Goal: Navigation & Orientation: Understand site structure

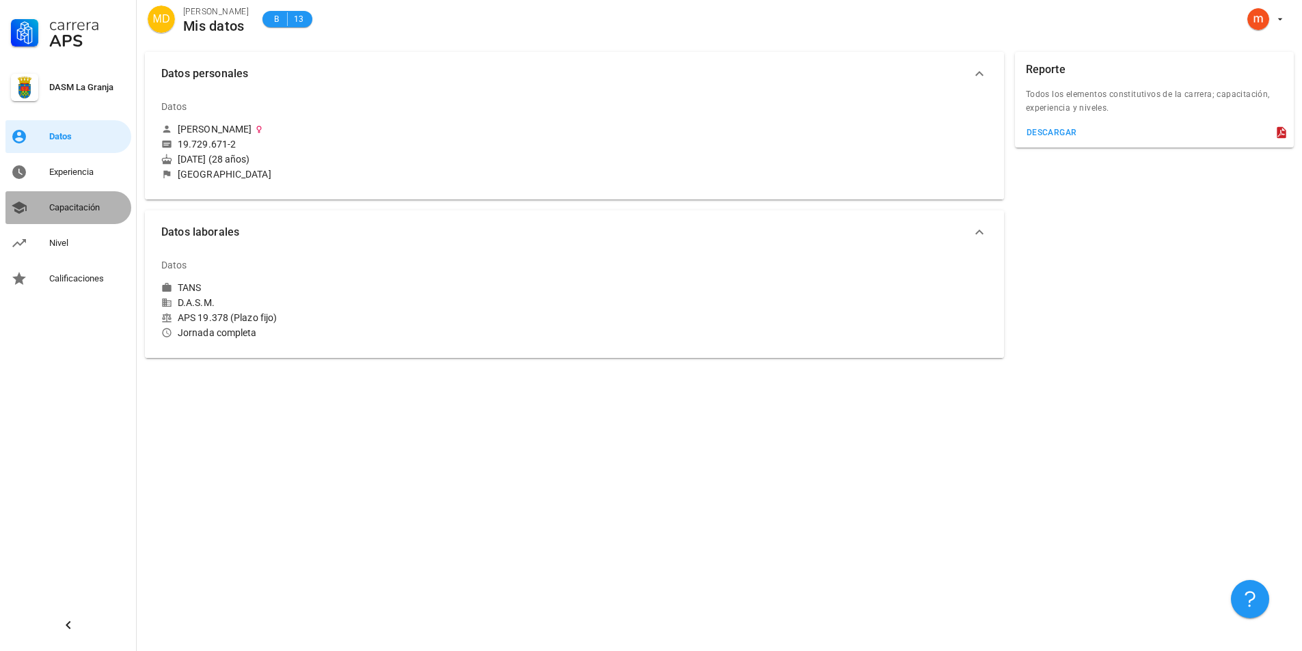
click at [81, 206] on div "Capacitación" at bounding box center [87, 207] width 77 height 11
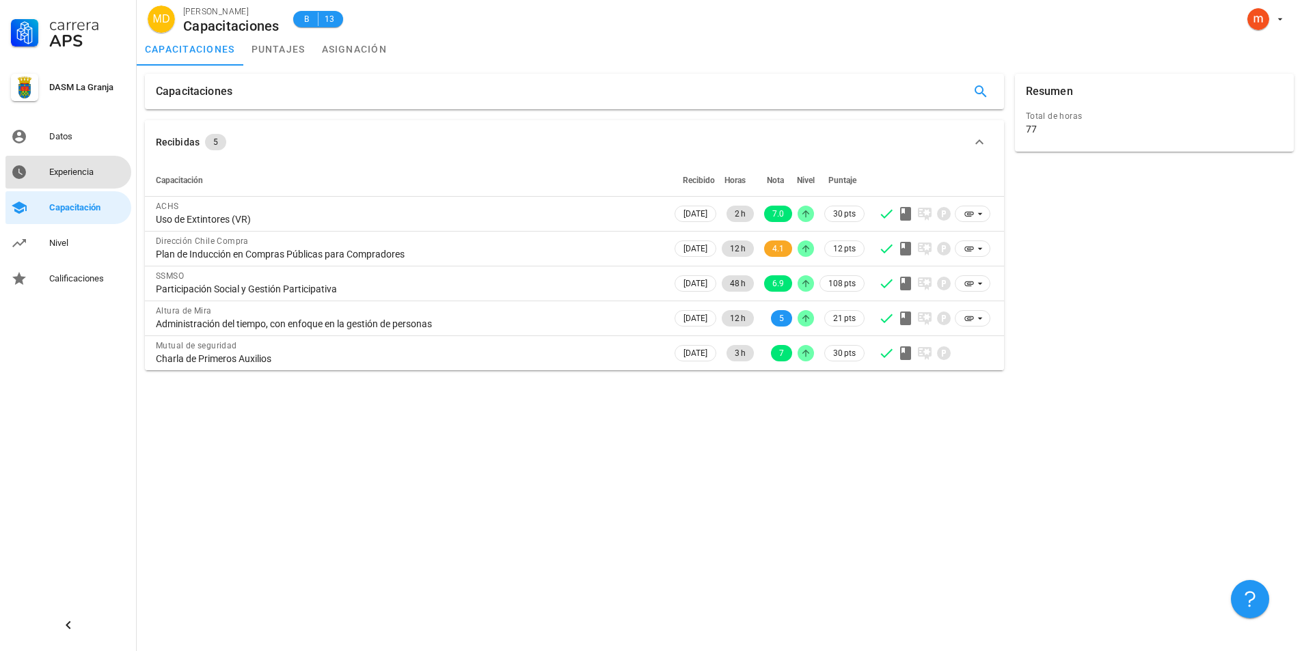
click at [56, 172] on div "Experiencia" at bounding box center [87, 172] width 77 height 11
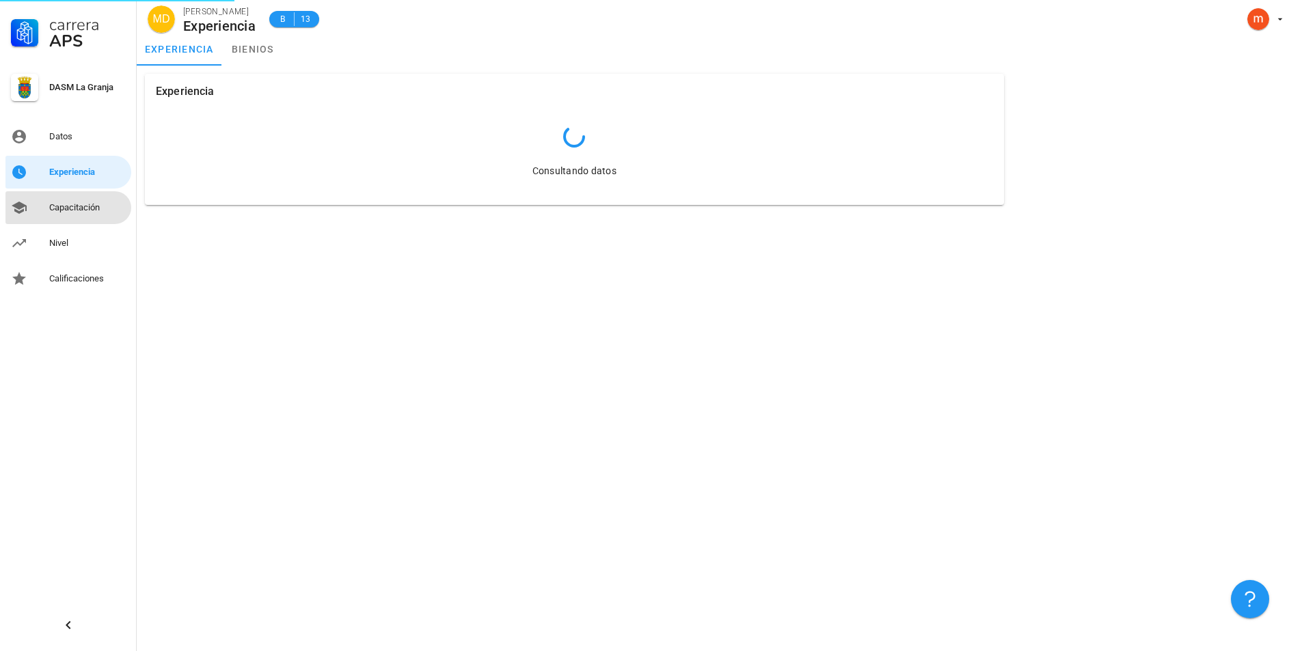
click at [66, 204] on div "Capacitación" at bounding box center [87, 207] width 77 height 11
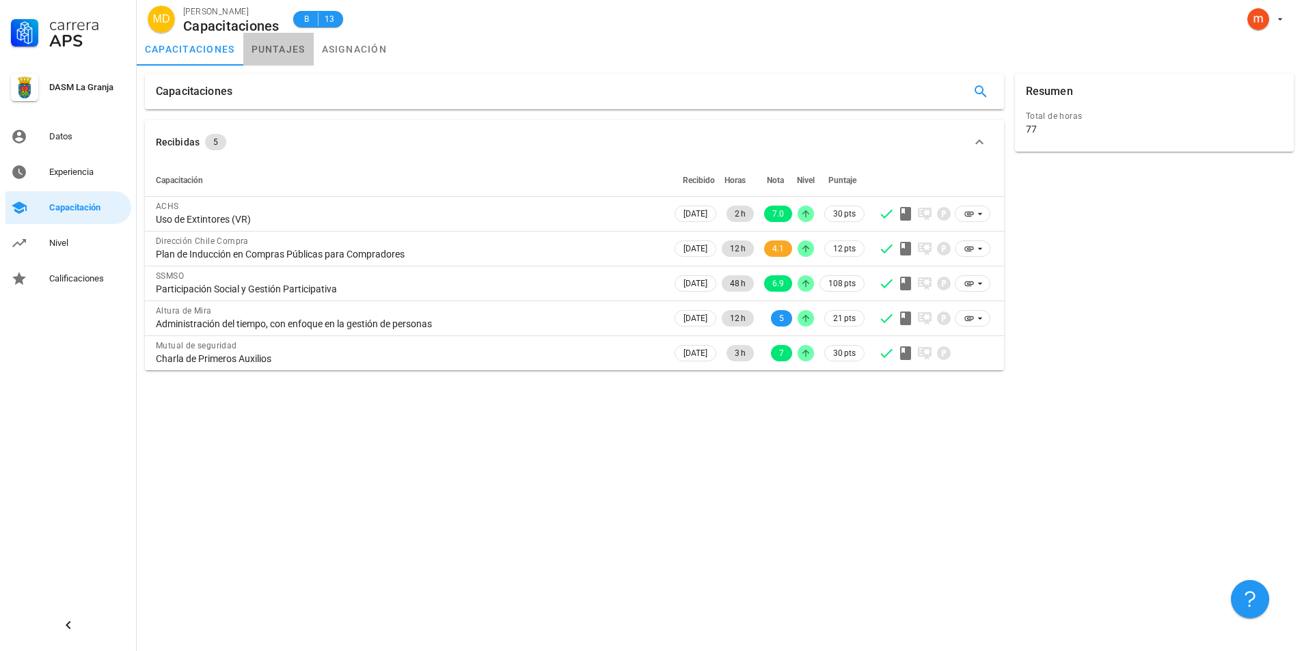
click at [287, 49] on link "puntajes" at bounding box center [278, 49] width 70 height 33
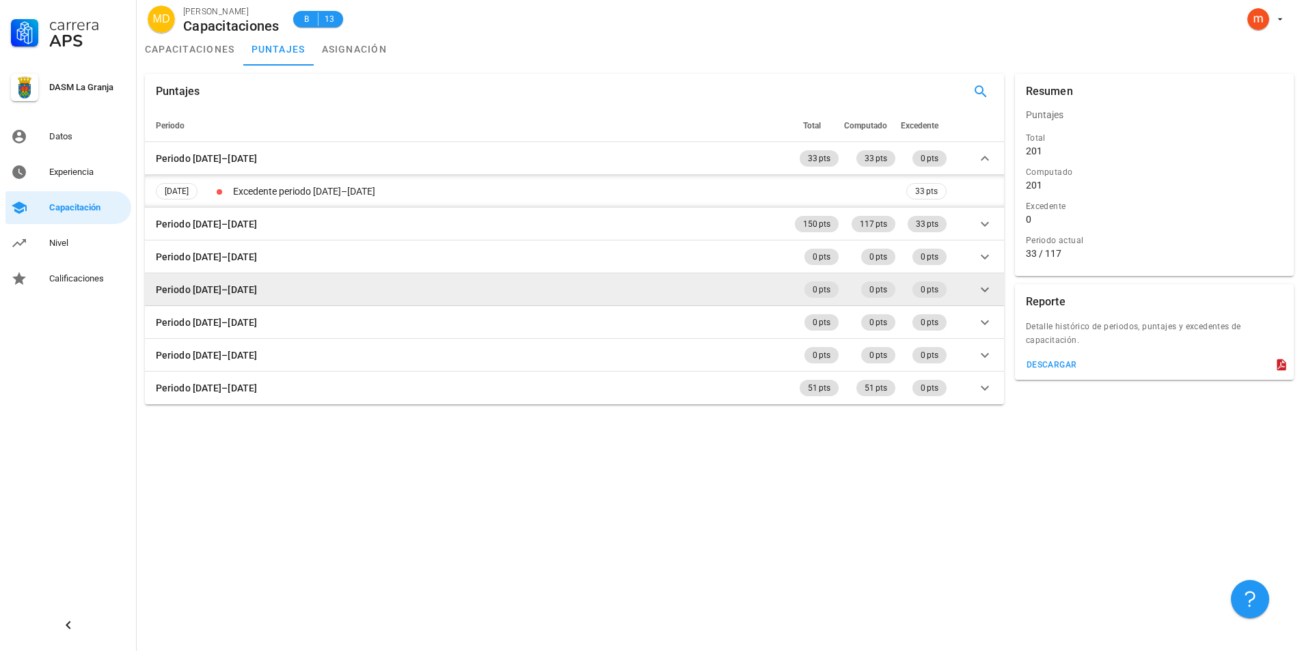
drag, startPoint x: 735, startPoint y: 193, endPoint x: 844, endPoint y: 274, distance: 135.9
click at [754, 205] on td "Excedente periodo [DATE]–[DATE]" at bounding box center [566, 191] width 673 height 33
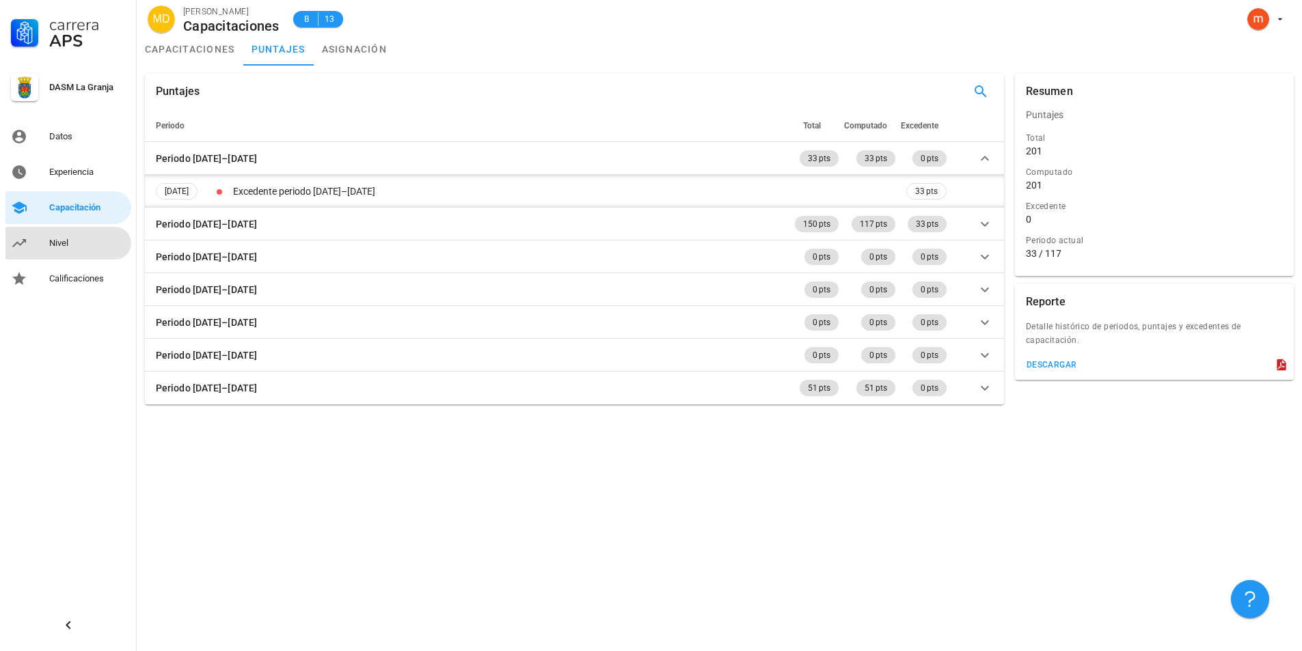
click at [102, 252] on div "Nivel" at bounding box center [87, 243] width 77 height 22
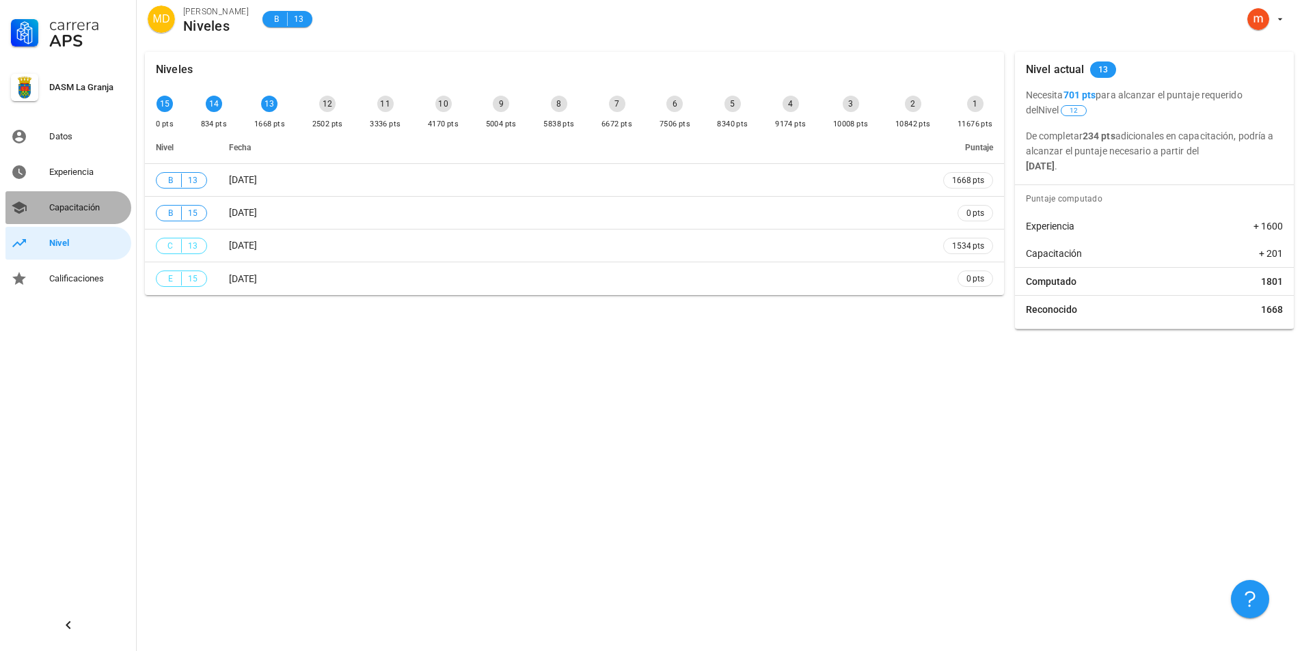
click at [89, 194] on link "Capacitación" at bounding box center [68, 207] width 126 height 33
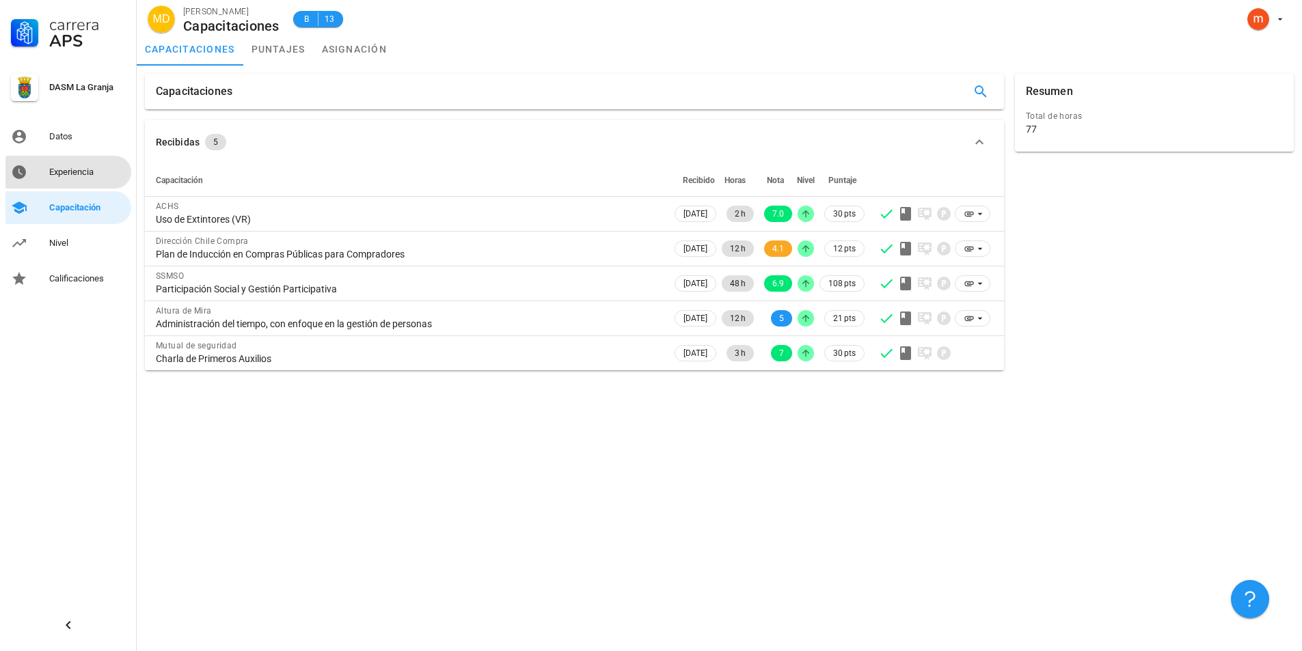
click at [87, 176] on div "Experiencia" at bounding box center [87, 172] width 77 height 11
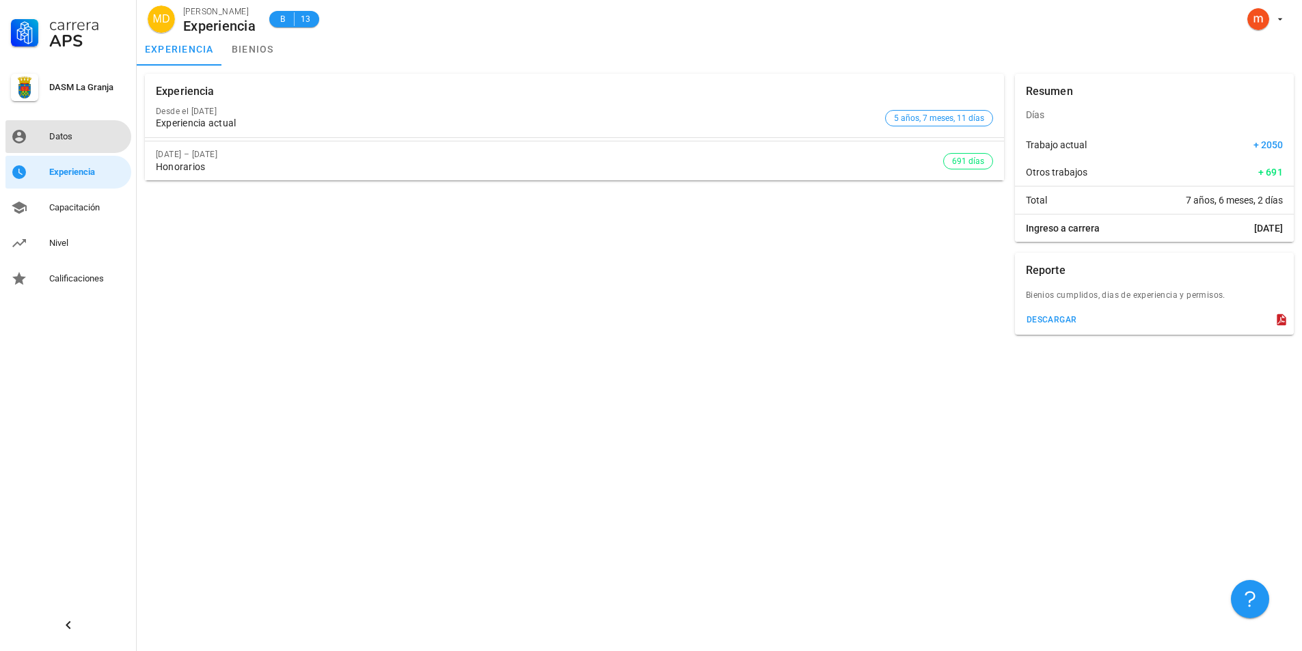
click at [83, 147] on div "Datos" at bounding box center [87, 137] width 77 height 22
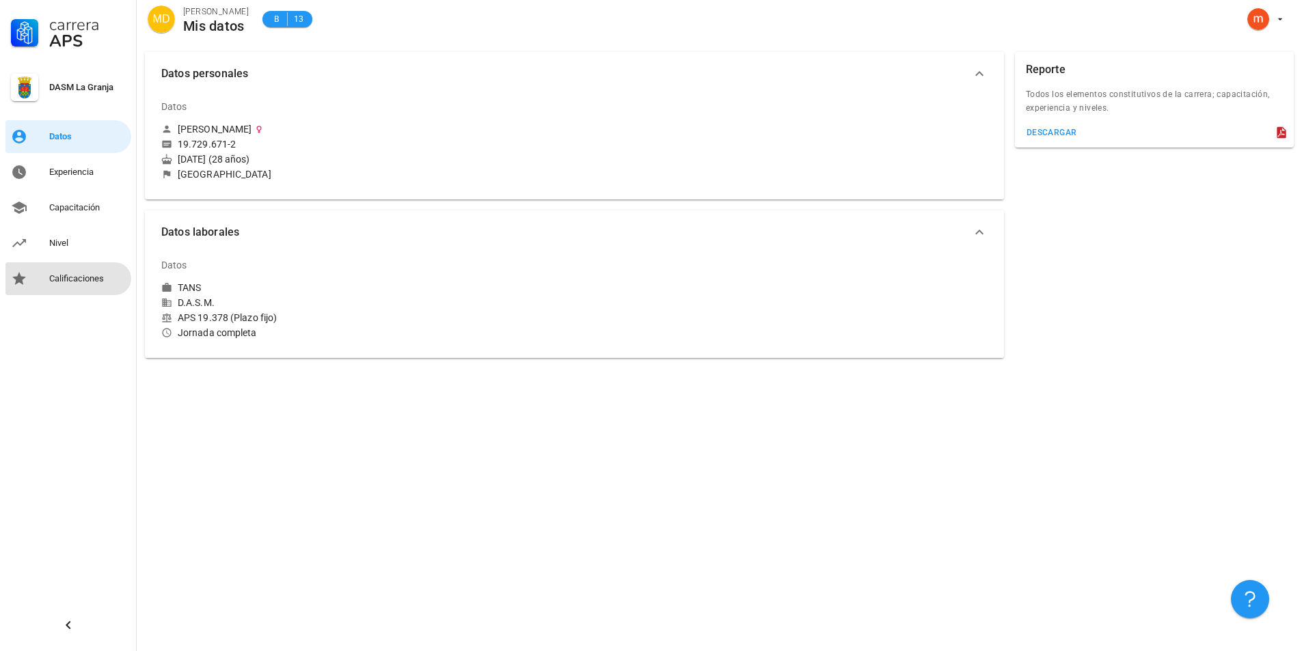
click at [65, 287] on div "Calificaciones" at bounding box center [87, 279] width 77 height 22
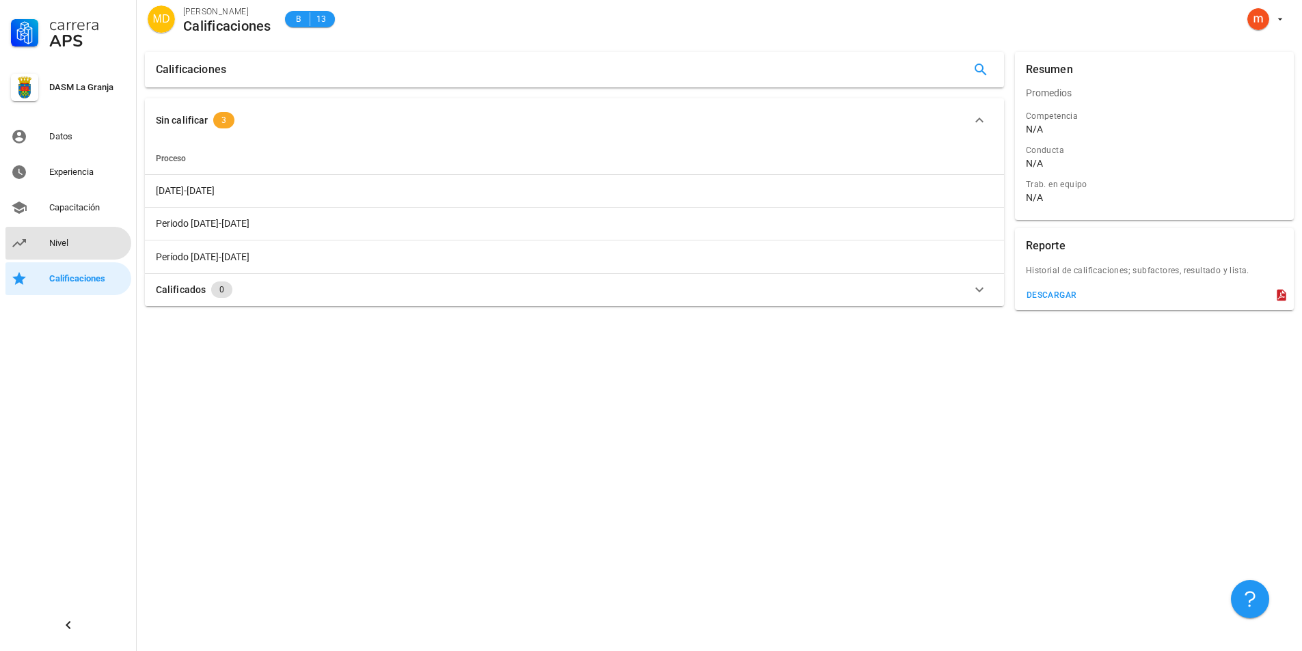
click at [70, 242] on div "Nivel" at bounding box center [87, 243] width 77 height 11
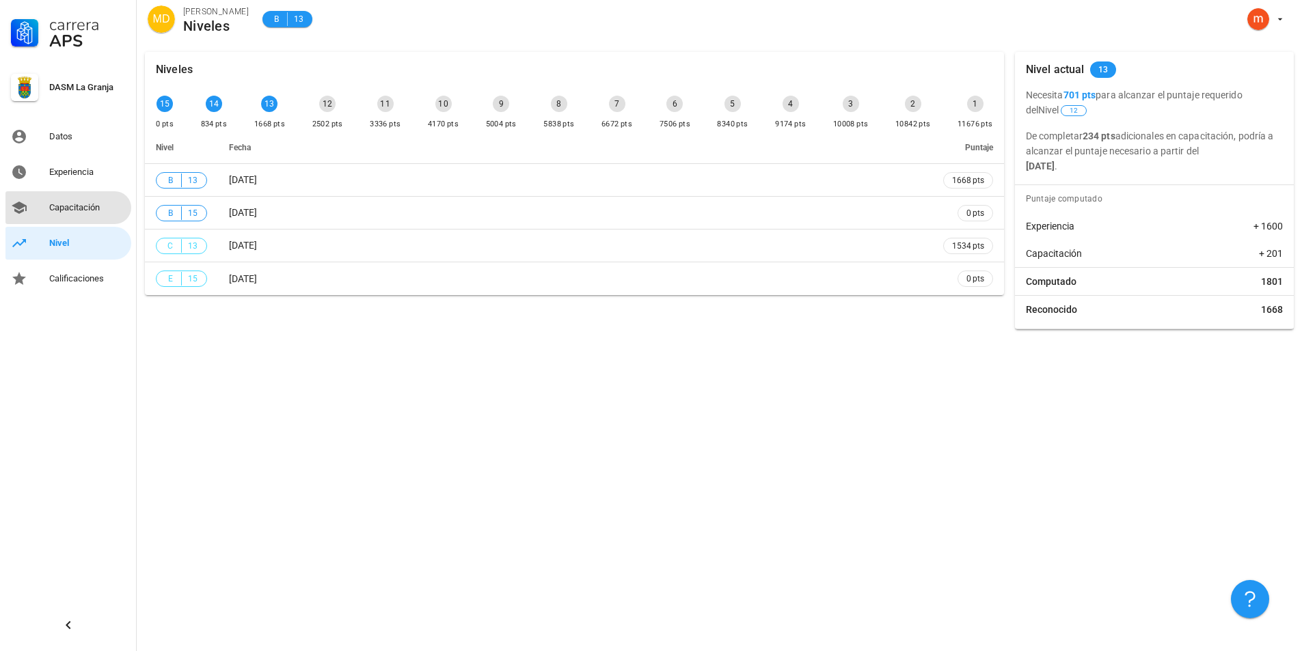
click at [81, 214] on div "Capacitación" at bounding box center [87, 208] width 77 height 22
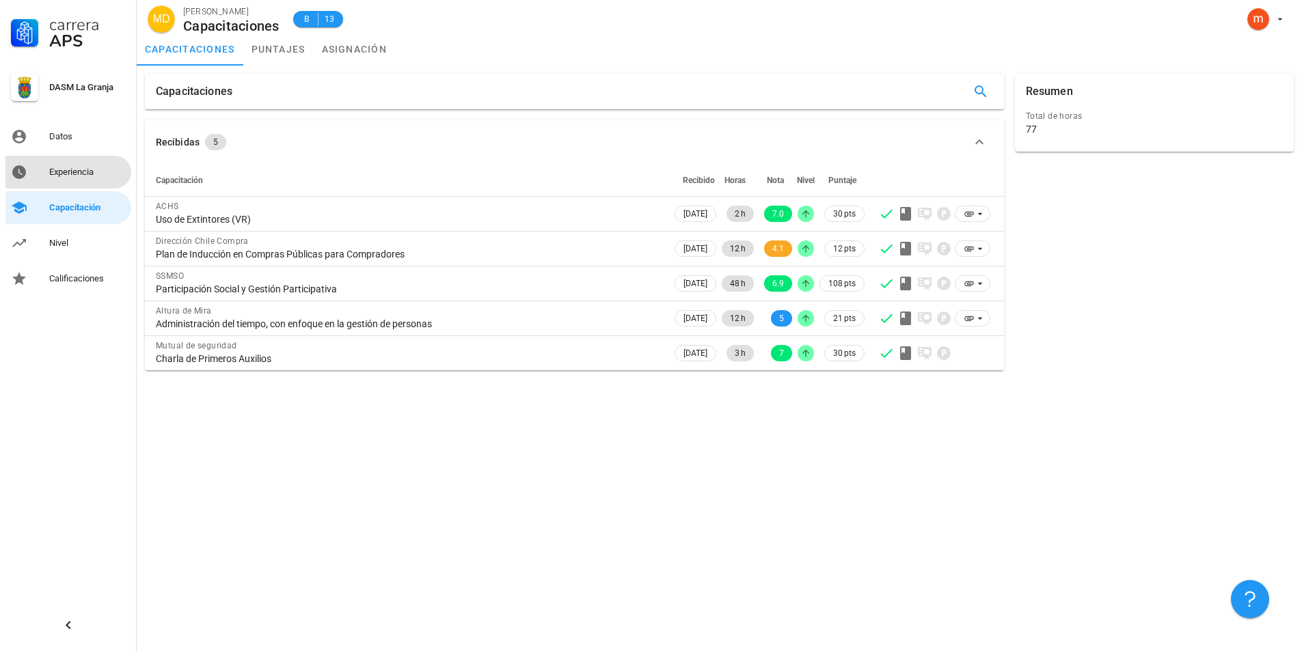
click at [53, 175] on div "Experiencia" at bounding box center [87, 172] width 77 height 11
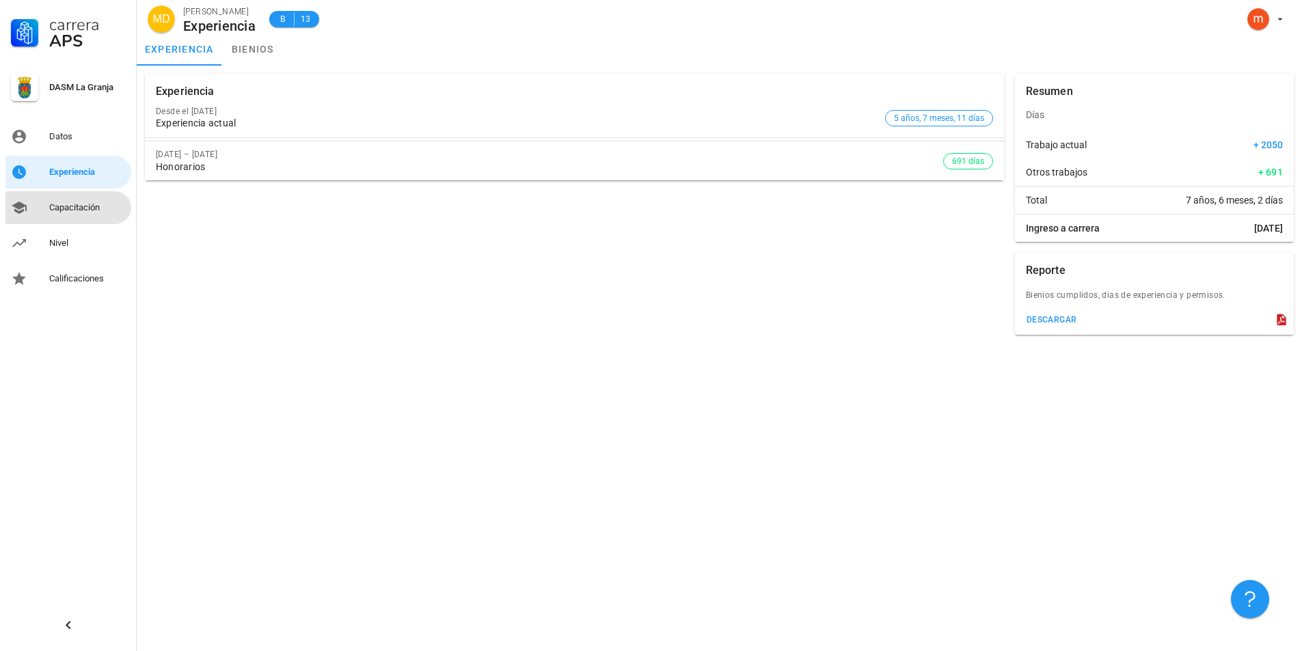
click at [64, 215] on div "Capacitación" at bounding box center [87, 208] width 77 height 22
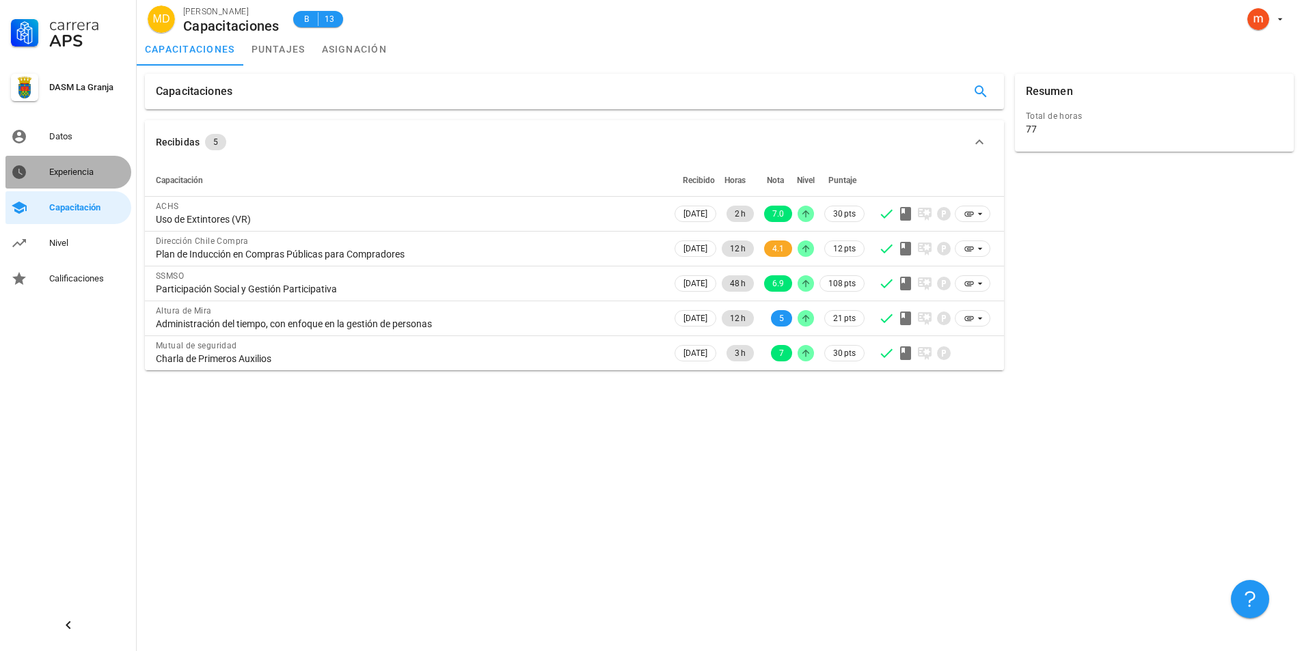
click at [64, 176] on div "Experiencia" at bounding box center [87, 172] width 77 height 11
